Goal: Register for event/course

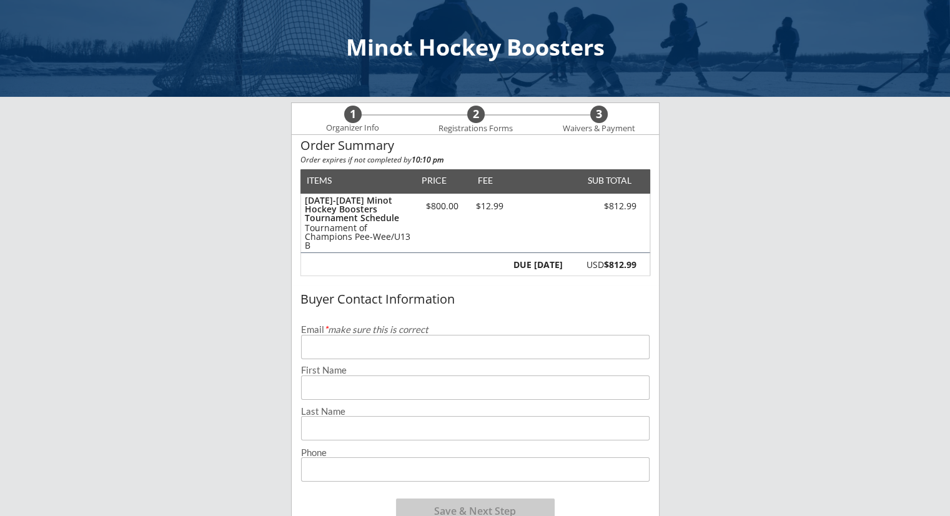
click at [352, 353] on input "email" at bounding box center [475, 347] width 348 height 24
type input "[EMAIL_ADDRESS][DOMAIN_NAME]"
click at [320, 398] on input "input" at bounding box center [475, 387] width 348 height 24
type input "[PERSON_NAME]"
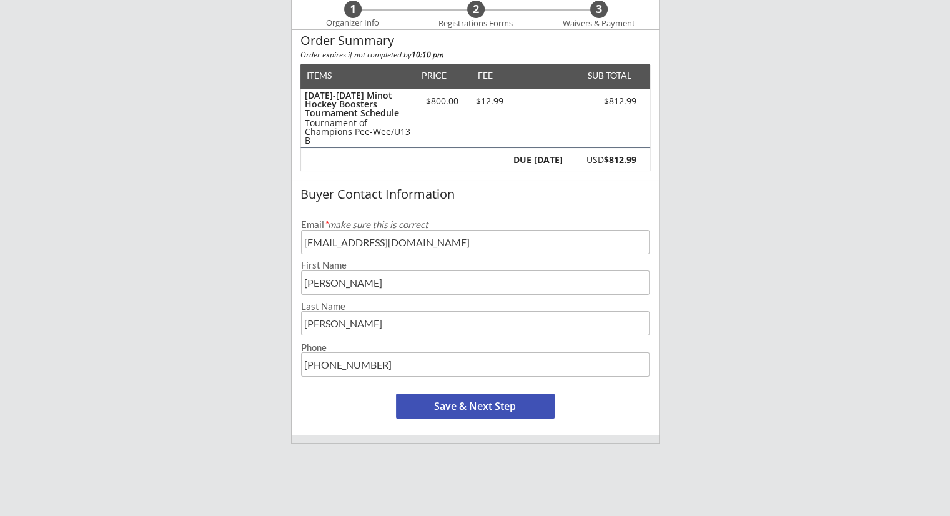
scroll to position [109, 0]
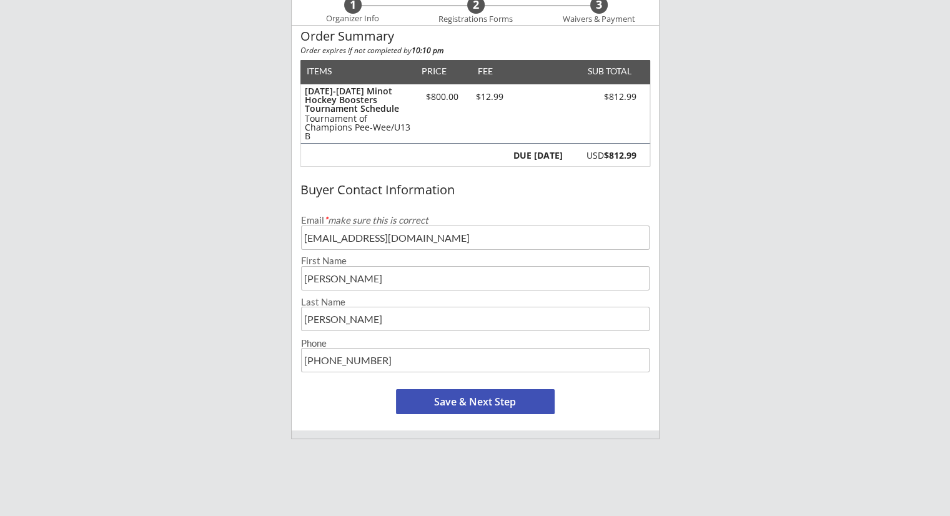
type input "[PHONE_NUMBER]"
click at [495, 403] on button "Save & Next Step" at bounding box center [475, 401] width 159 height 25
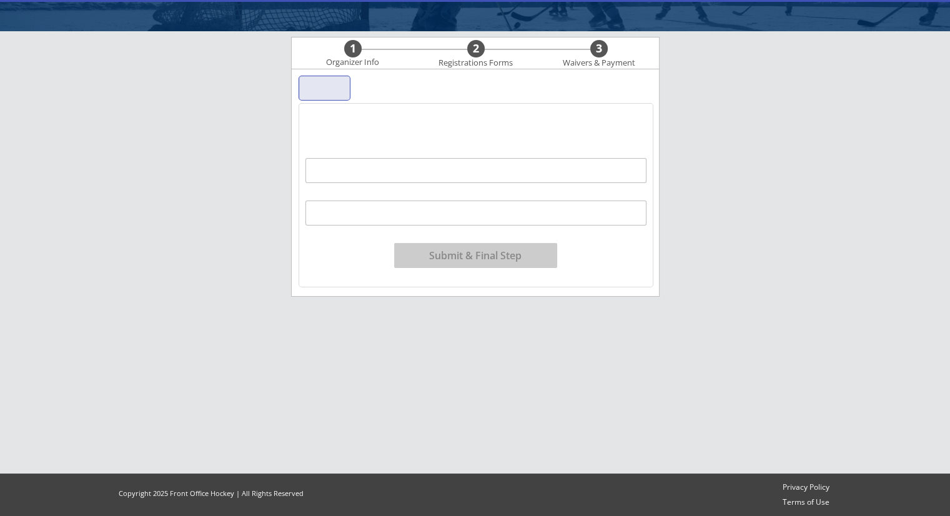
scroll to position [66, 0]
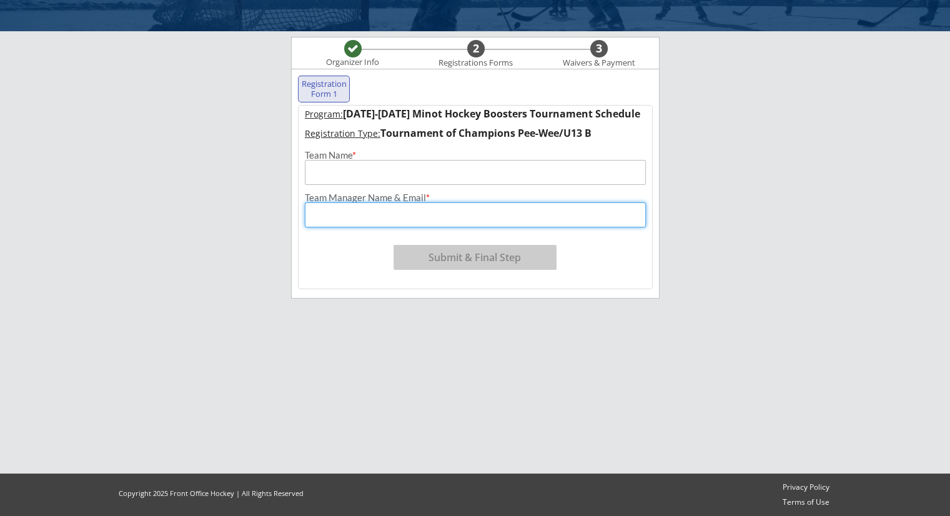
click at [380, 211] on input "input" at bounding box center [475, 214] width 341 height 25
type input "[PERSON_NAME] - [EMAIL_ADDRESS][DOMAIN_NAME]"
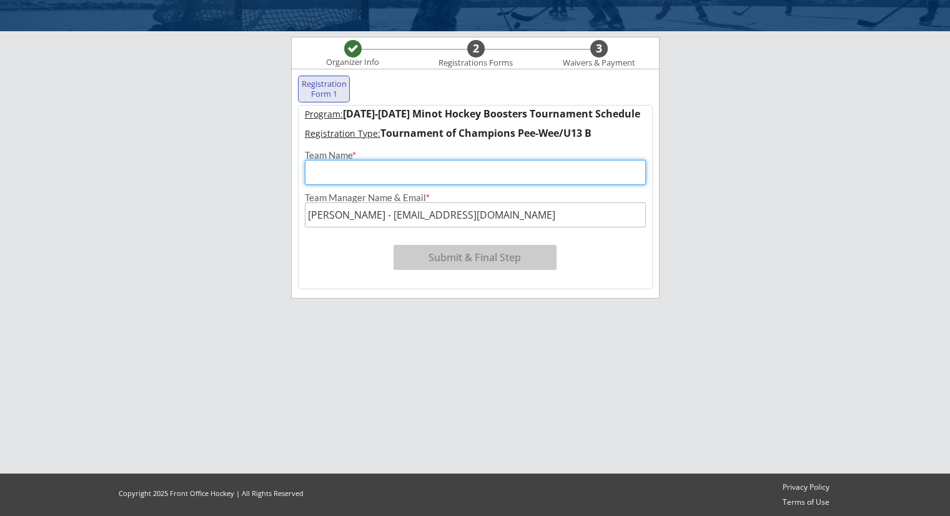
click at [349, 173] on input "input" at bounding box center [475, 172] width 341 height 25
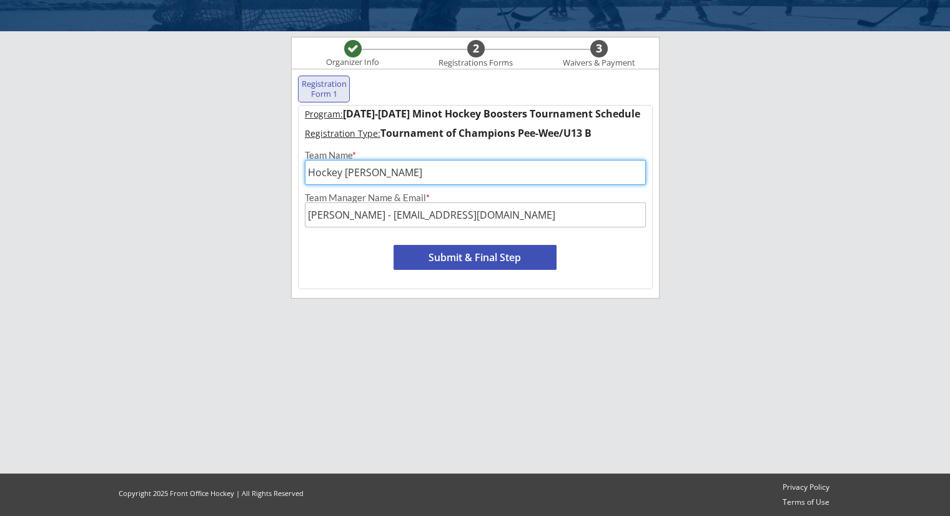
type input "Hockey [PERSON_NAME]"
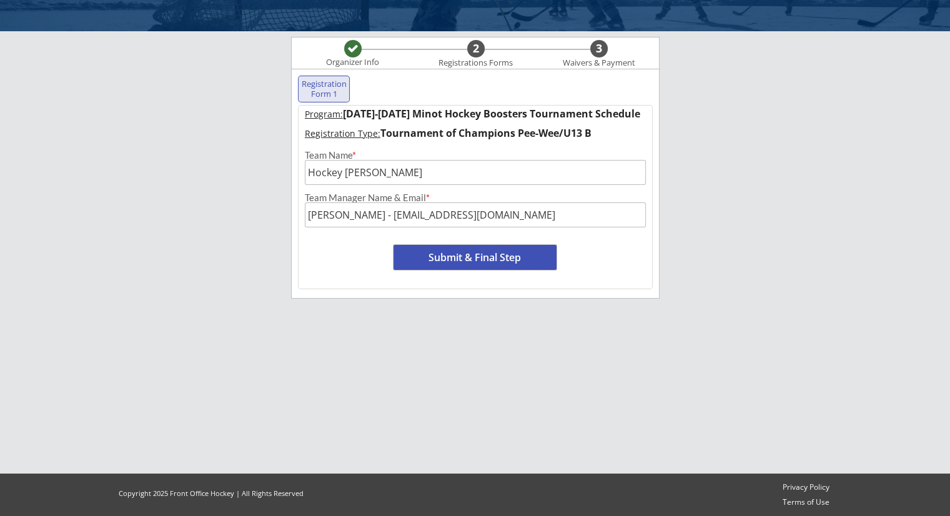
click at [473, 256] on button "Submit & Final Step" at bounding box center [474, 257] width 163 height 25
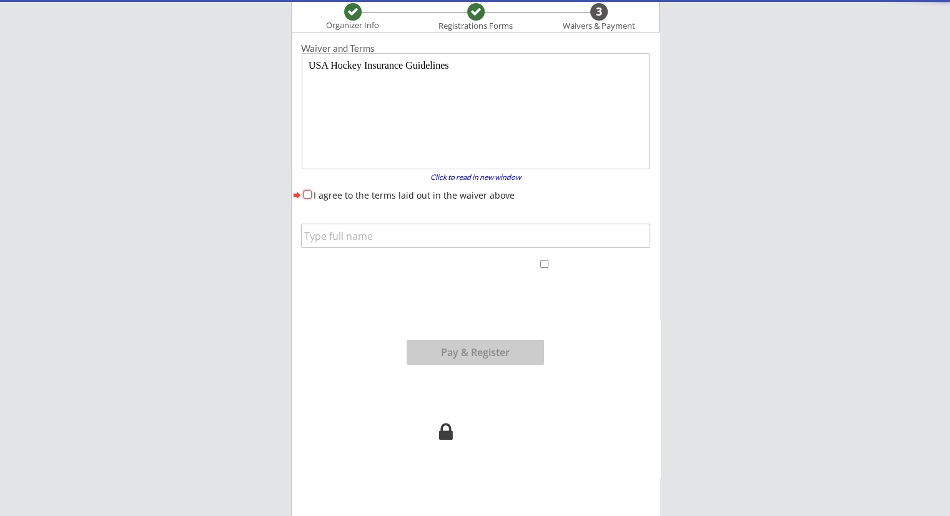
scroll to position [0, 0]
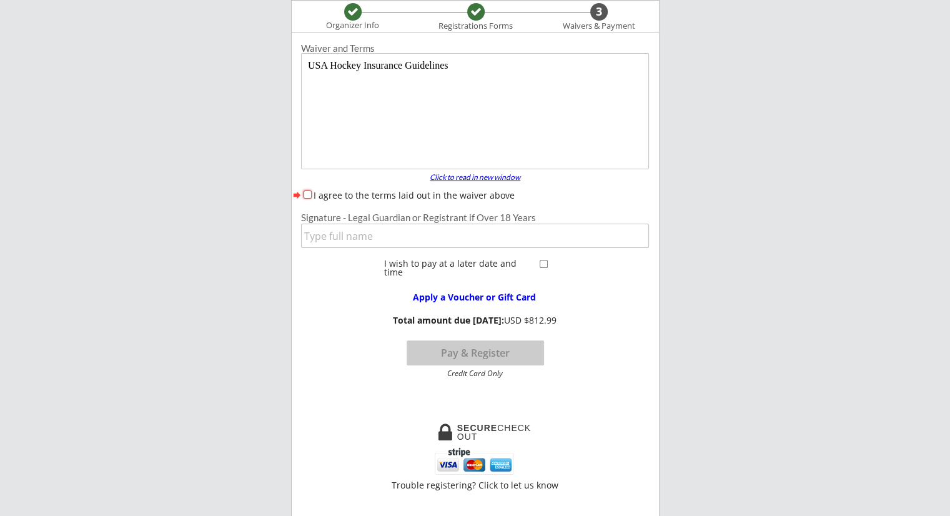
click at [505, 174] on div "Click to read in new window" at bounding box center [475, 177] width 106 height 7
click at [441, 178] on div "Click to read in new window" at bounding box center [475, 177] width 106 height 7
click at [305, 190] on input "I agree to the terms laid out in the waiver above" at bounding box center [308, 194] width 8 height 8
checkbox input "true"
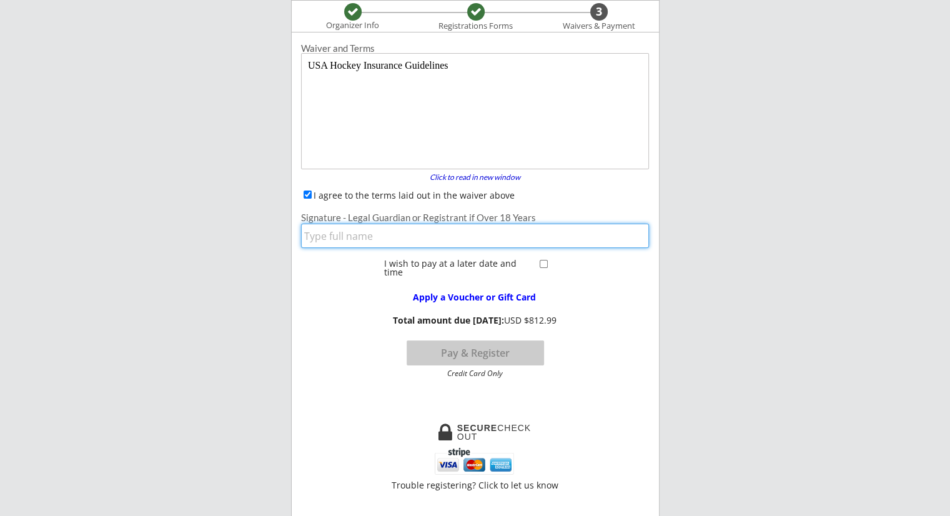
click at [343, 234] on input "input" at bounding box center [475, 236] width 348 height 24
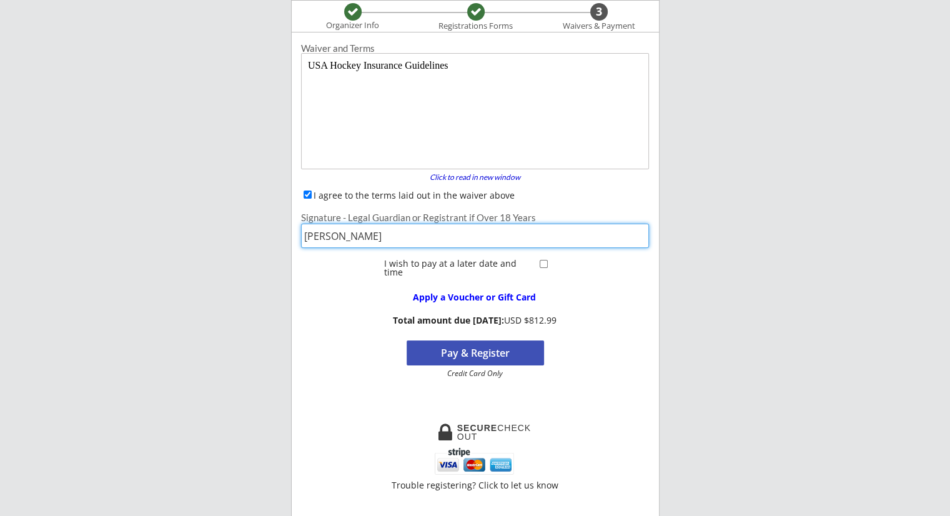
type input "[PERSON_NAME]"
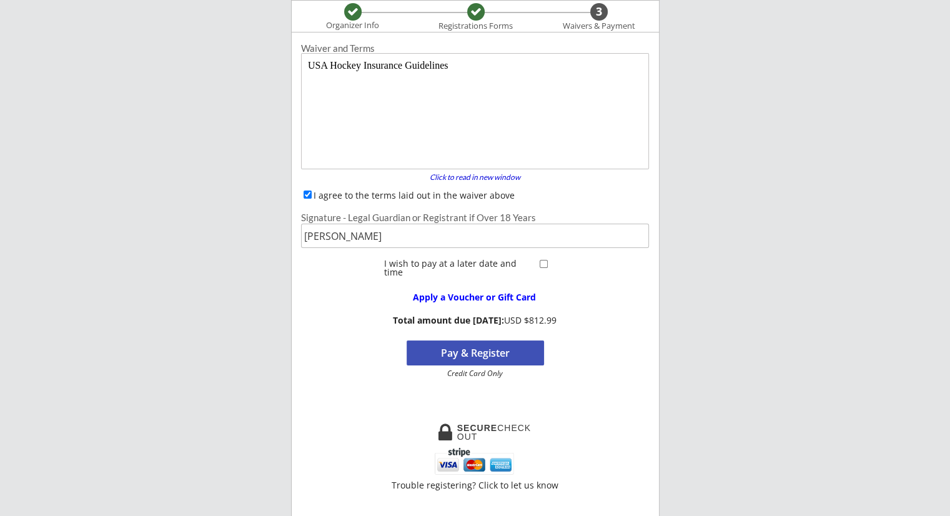
click at [541, 268] on div at bounding box center [545, 263] width 16 height 11
click at [542, 267] on input "checkbox" at bounding box center [544, 264] width 8 height 8
checkbox input "true"
click at [497, 352] on button "Register" at bounding box center [475, 352] width 137 height 25
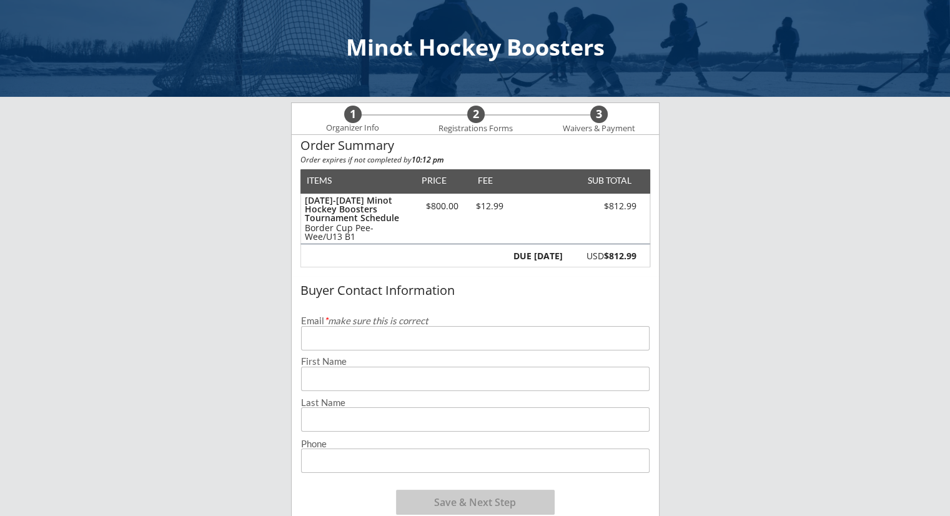
click at [319, 347] on input "email" at bounding box center [475, 338] width 348 height 24
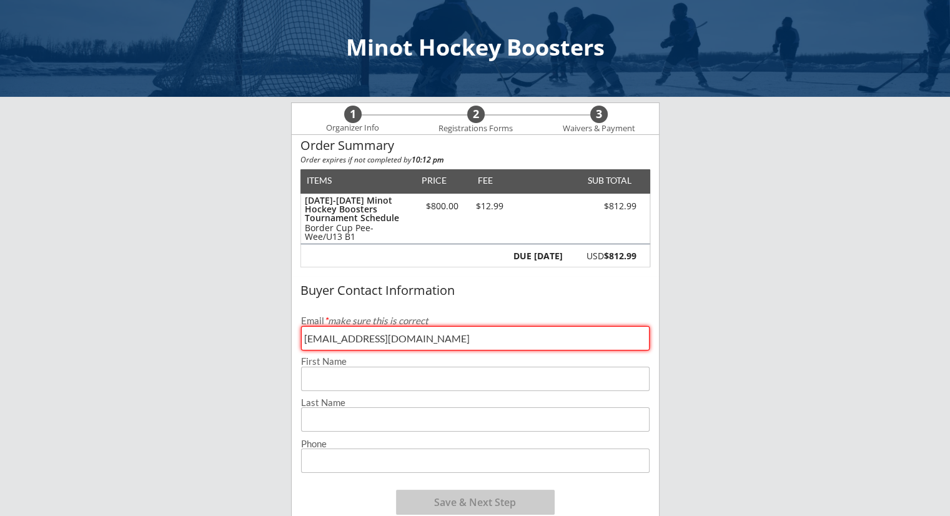
type input "[EMAIL_ADDRESS][DOMAIN_NAME]"
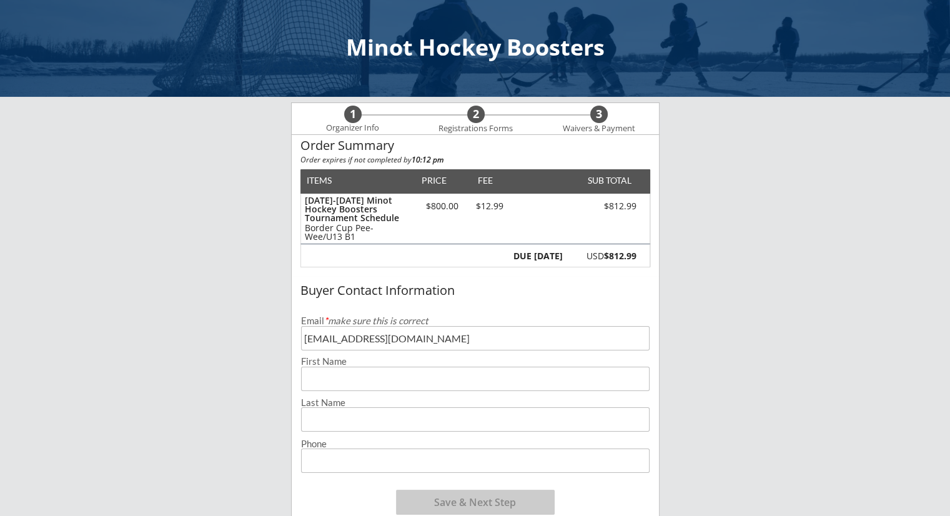
click at [324, 372] on input "input" at bounding box center [475, 379] width 348 height 24
type input "[PERSON_NAME]"
click at [358, 419] on input "input" at bounding box center [475, 419] width 348 height 24
type input "[PERSON_NAME]"
click at [382, 459] on input "input" at bounding box center [475, 460] width 348 height 24
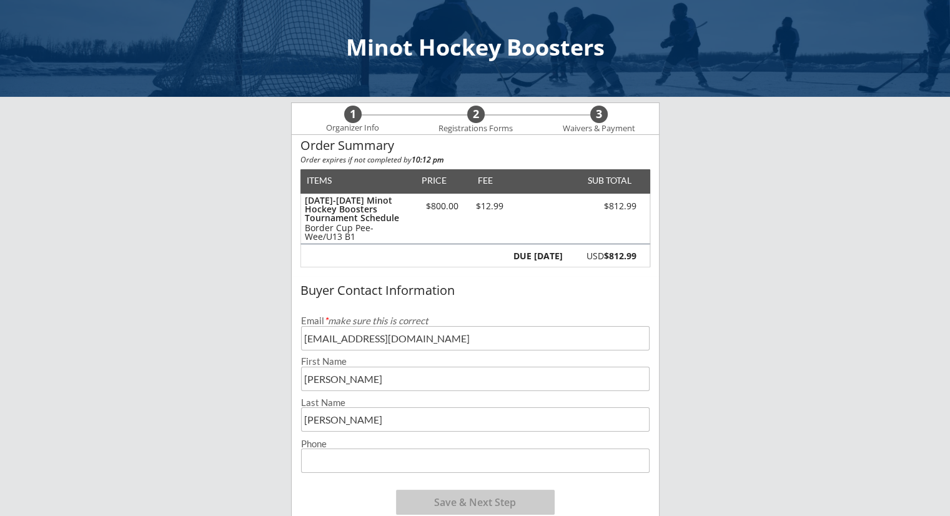
type input "[PHONE_NUMBER]"
click at [463, 510] on button "Save & Next Step" at bounding box center [475, 502] width 159 height 25
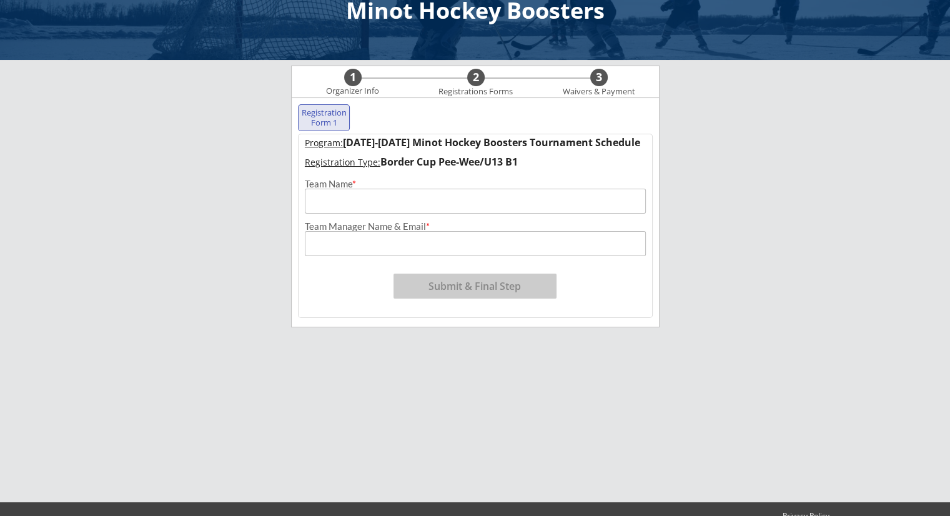
scroll to position [66, 0]
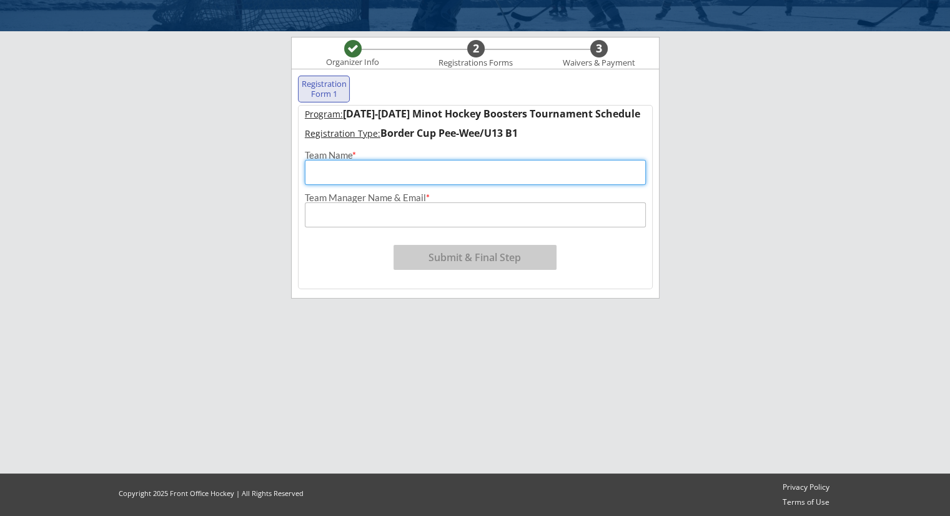
click at [377, 173] on input "input" at bounding box center [475, 172] width 341 height 25
type input "Hockey [PERSON_NAME]"
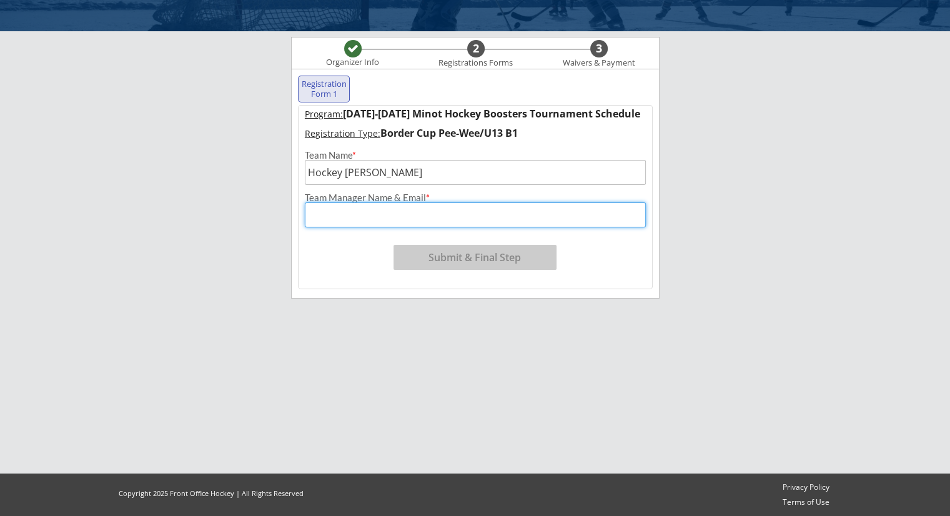
click at [346, 214] on input "input" at bounding box center [475, 214] width 341 height 25
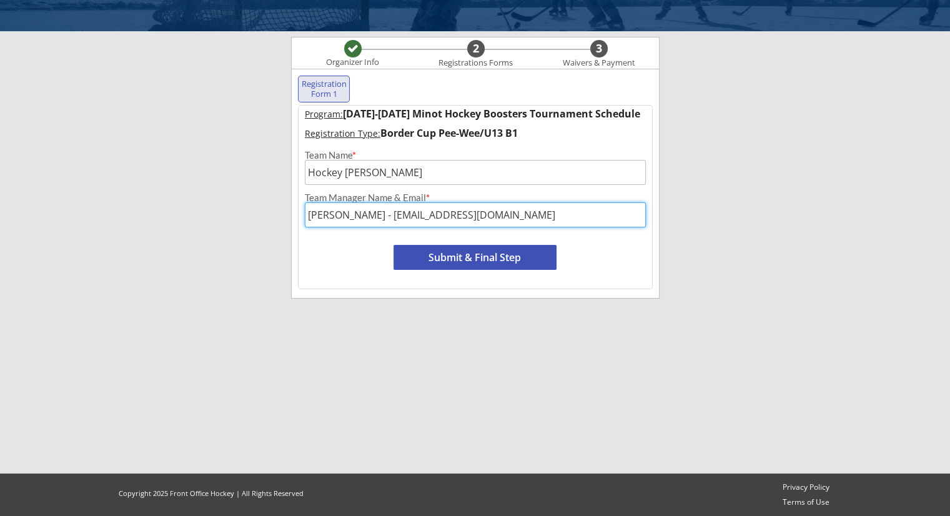
type input "[PERSON_NAME] - [EMAIL_ADDRESS][DOMAIN_NAME]"
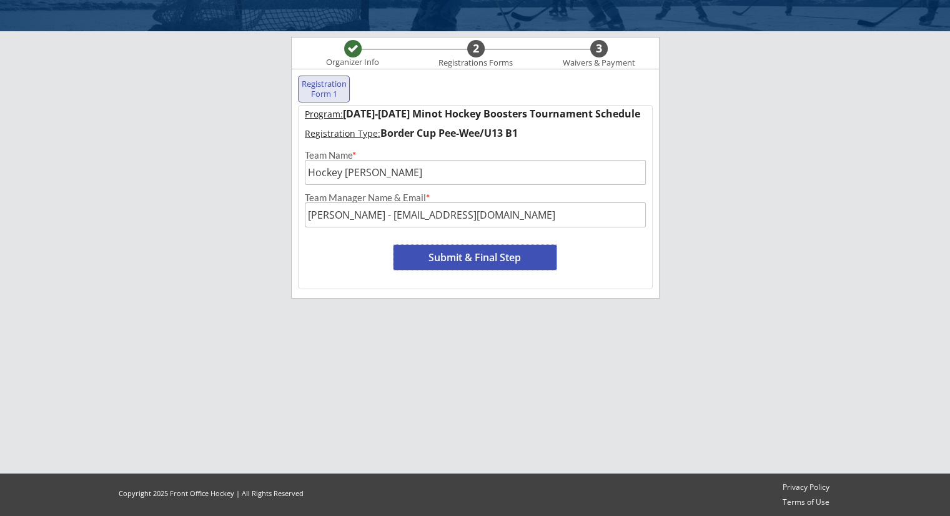
click at [423, 245] on button "Submit & Final Step" at bounding box center [474, 257] width 163 height 25
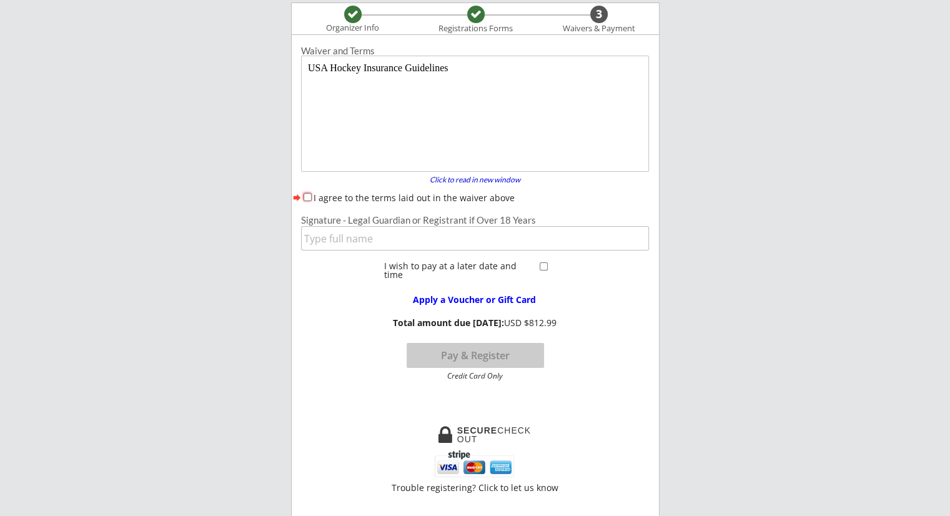
scroll to position [102, 0]
